Goal: Navigation & Orientation: Find specific page/section

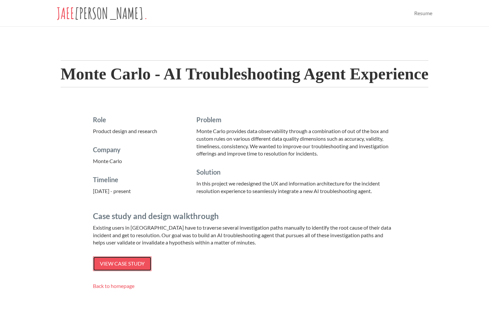
click at [117, 262] on span "View case study" at bounding box center [122, 263] width 45 height 6
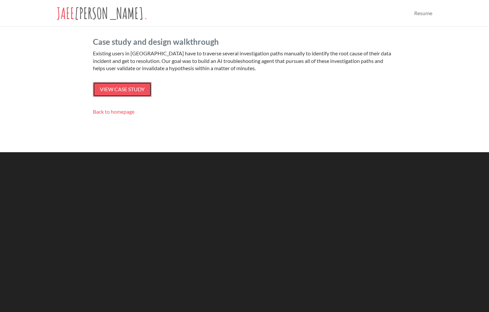
scroll to position [287, 0]
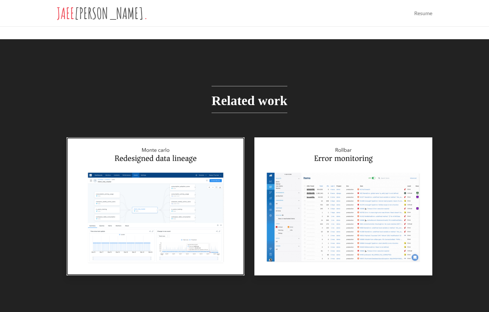
click at [188, 205] on img at bounding box center [156, 206] width 178 height 138
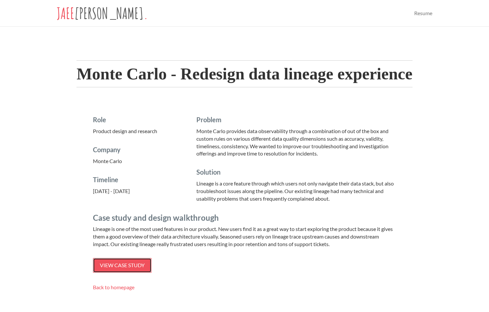
click at [138, 269] on link "View case study" at bounding box center [122, 265] width 59 height 15
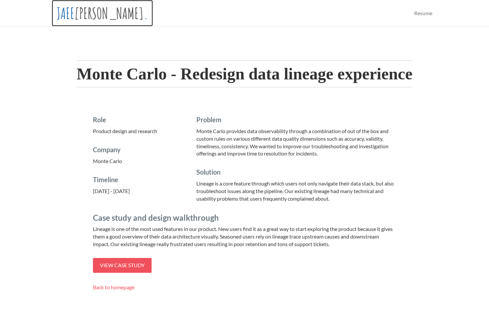
click at [76, 7] on link "JAEE APTE ." at bounding box center [102, 13] width 101 height 26
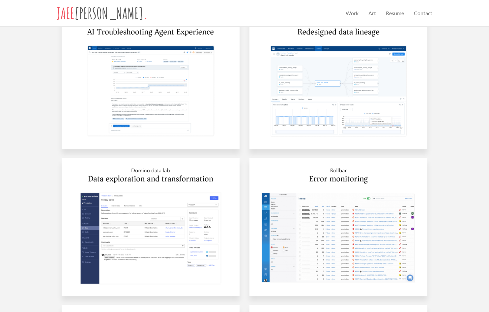
scroll to position [369, 0]
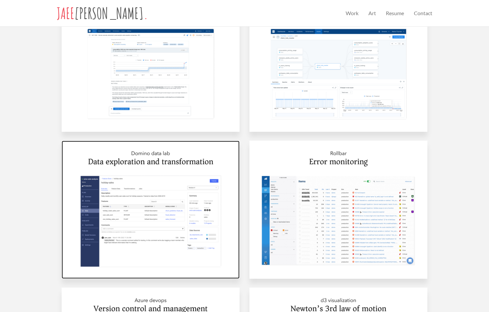
click at [185, 224] on img at bounding box center [151, 210] width 178 height 138
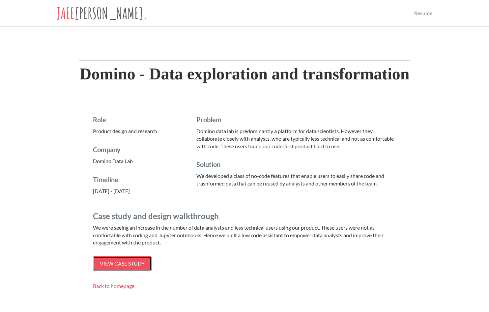
click at [130, 260] on span "View case study" at bounding box center [122, 263] width 45 height 6
click at [85, 15] on span "[PERSON_NAME]" at bounding box center [108, 13] width 69 height 19
